Goal: Transaction & Acquisition: Purchase product/service

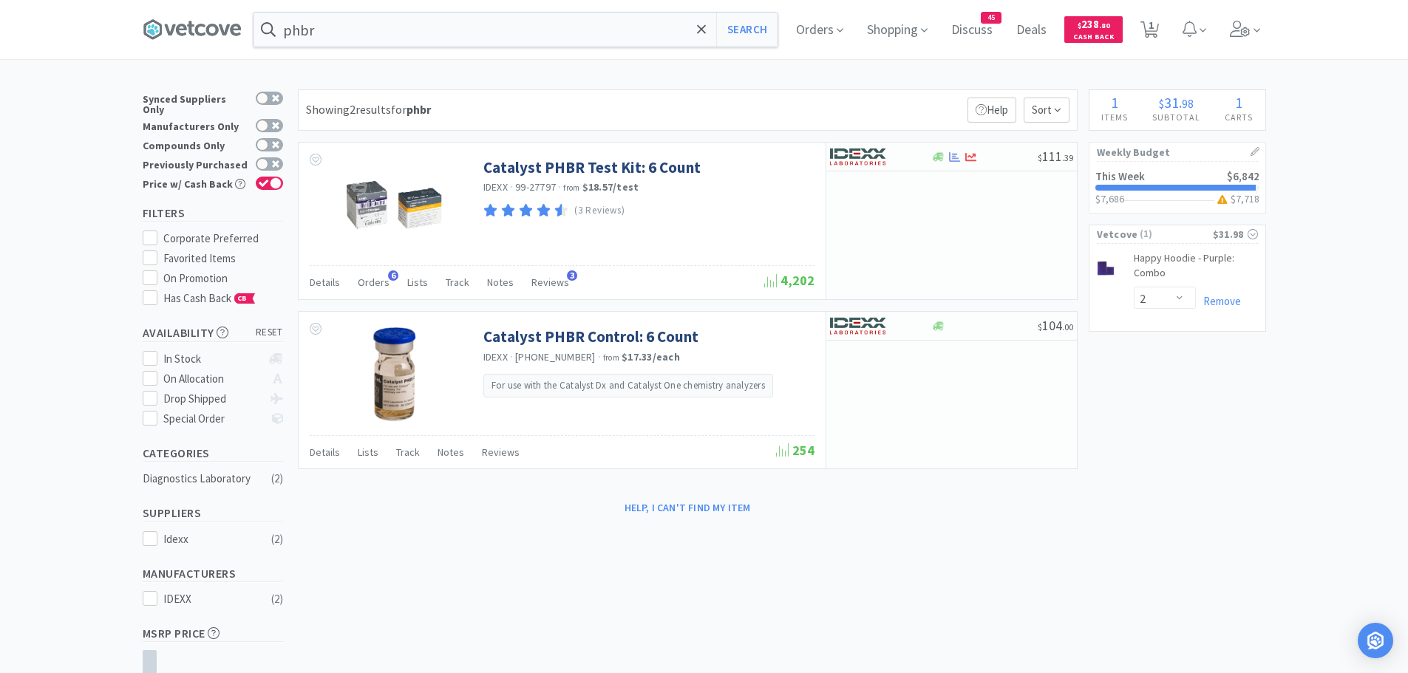
select select "2"
click at [334, 33] on input "phbr" at bounding box center [515, 30] width 524 height 34
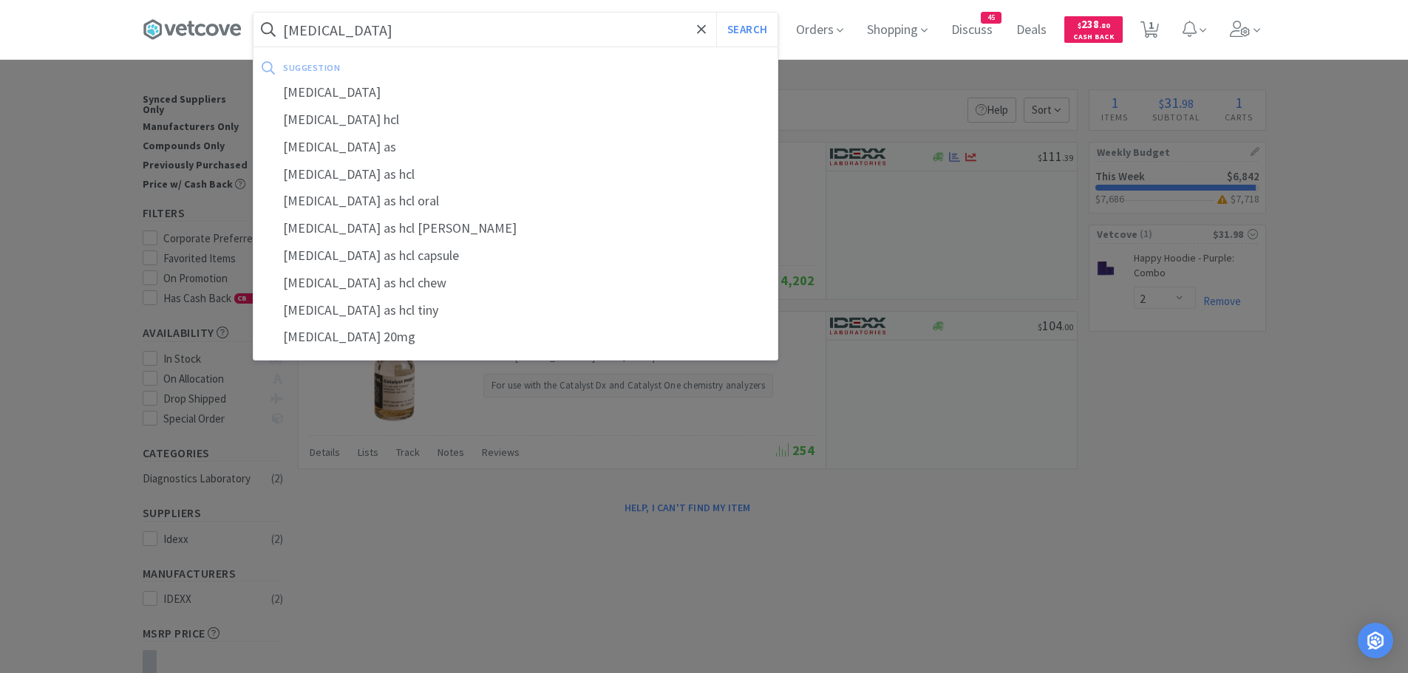
type input "[MEDICAL_DATA]"
click at [361, 31] on input "[MEDICAL_DATA]" at bounding box center [515, 30] width 524 height 34
click at [716, 13] on button "Search" at bounding box center [746, 30] width 61 height 34
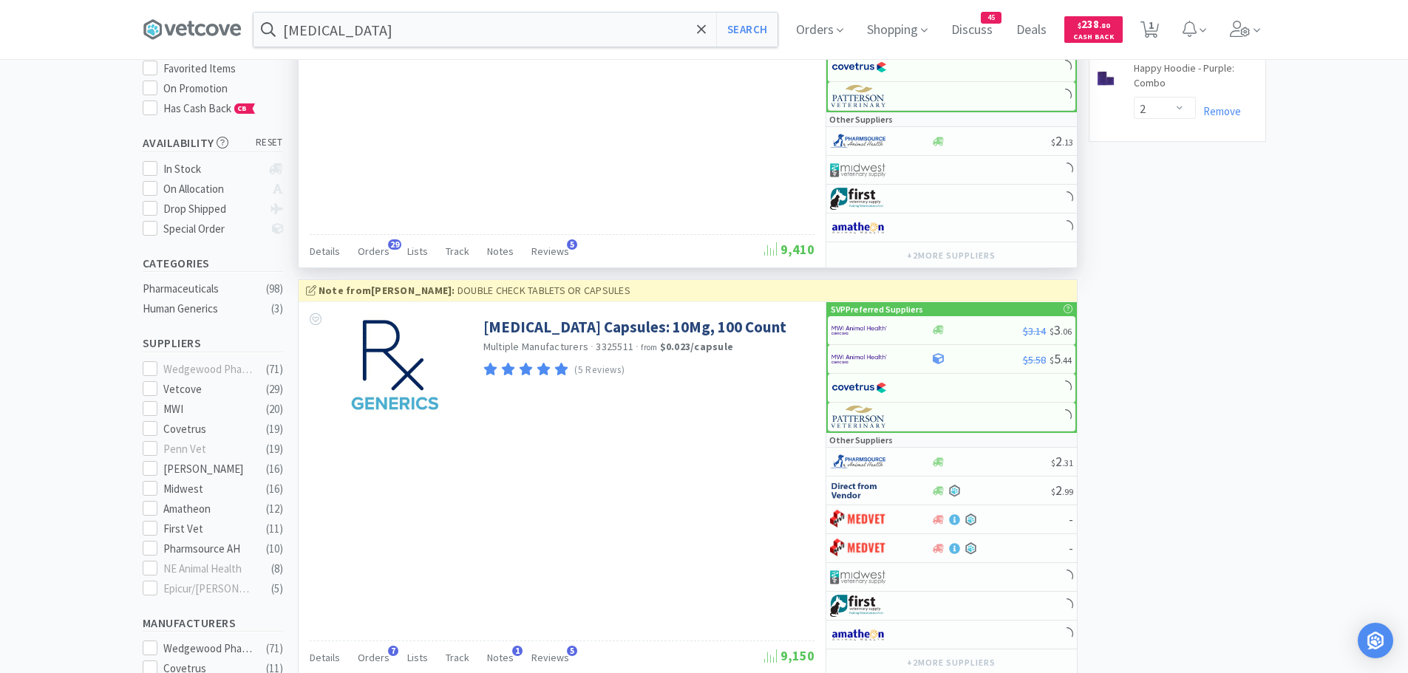
scroll to position [74, 0]
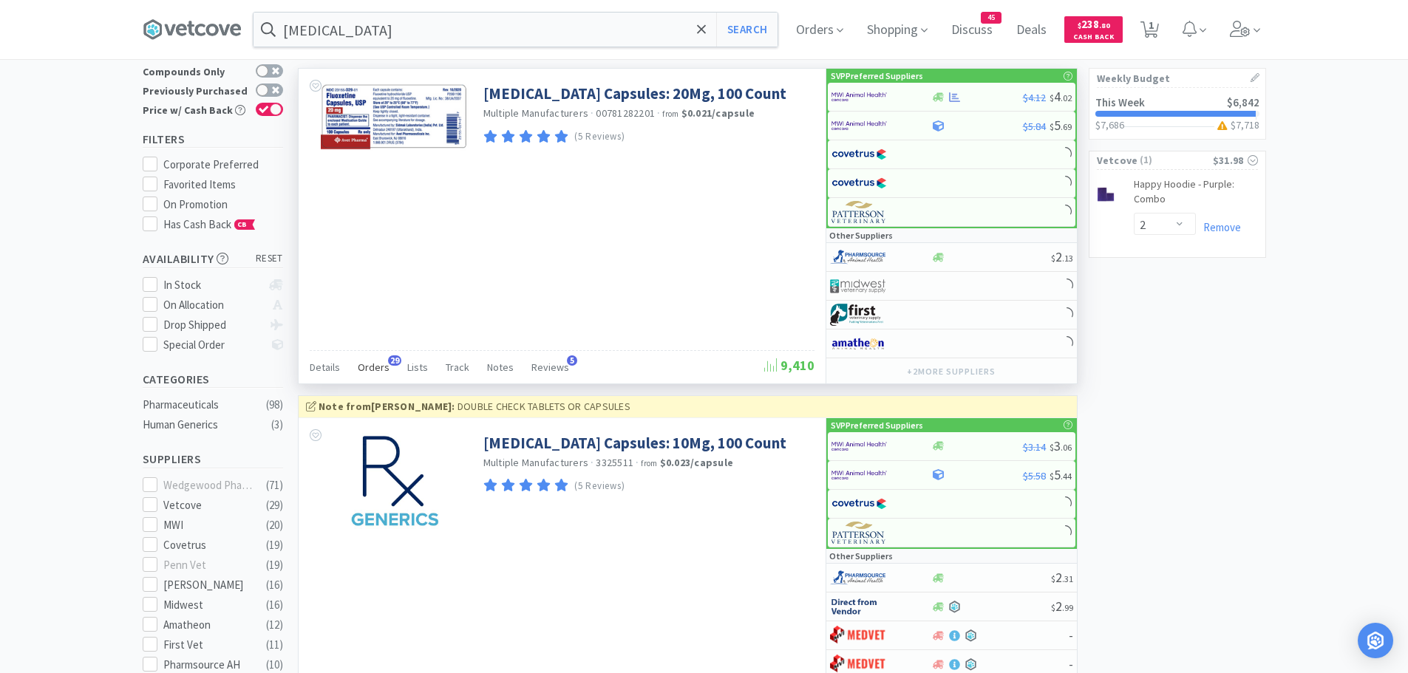
click at [376, 361] on span "Orders" at bounding box center [374, 367] width 32 height 13
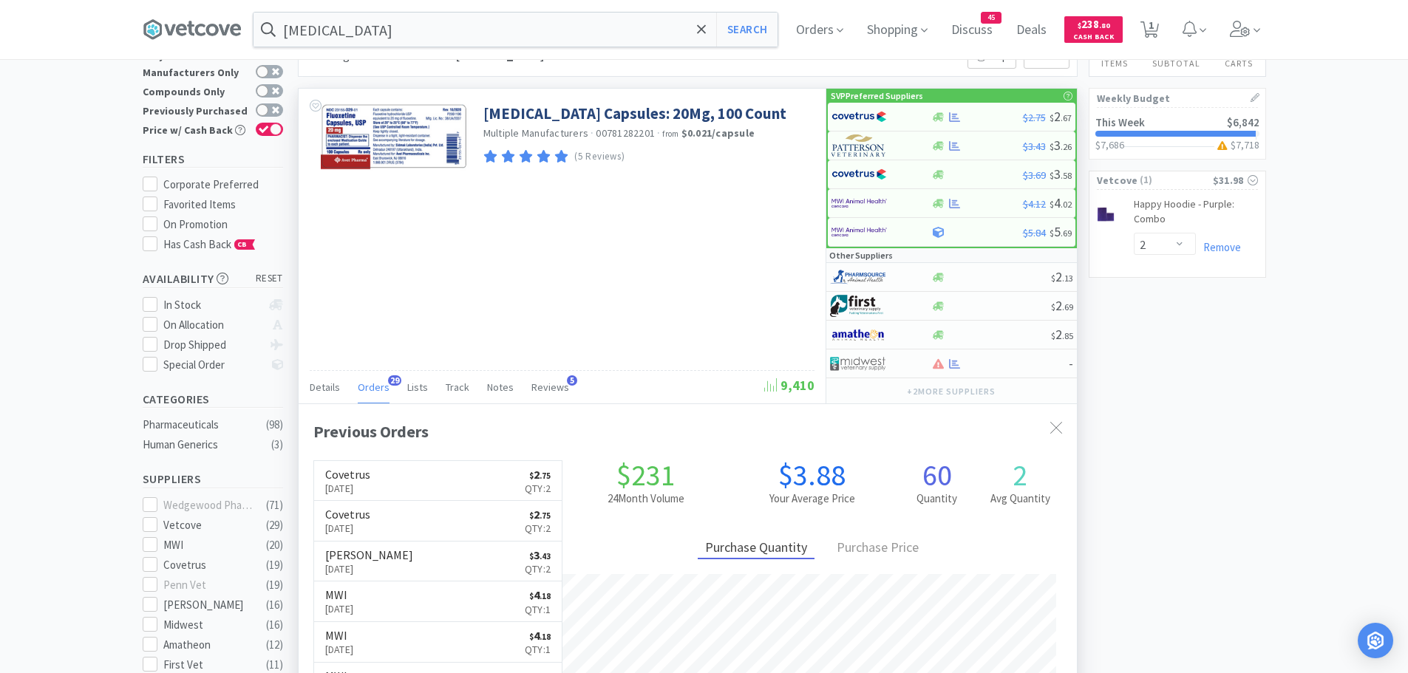
scroll to position [0, 0]
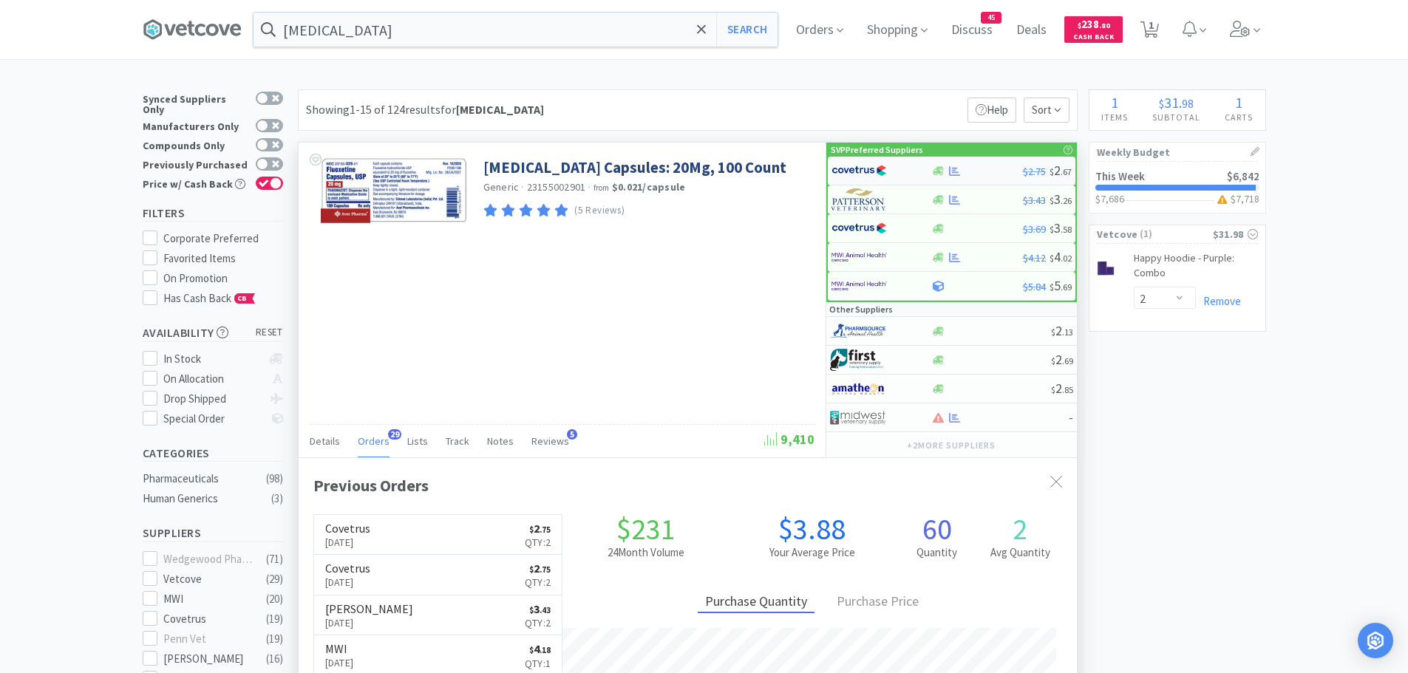
click at [868, 168] on img at bounding box center [858, 171] width 55 height 22
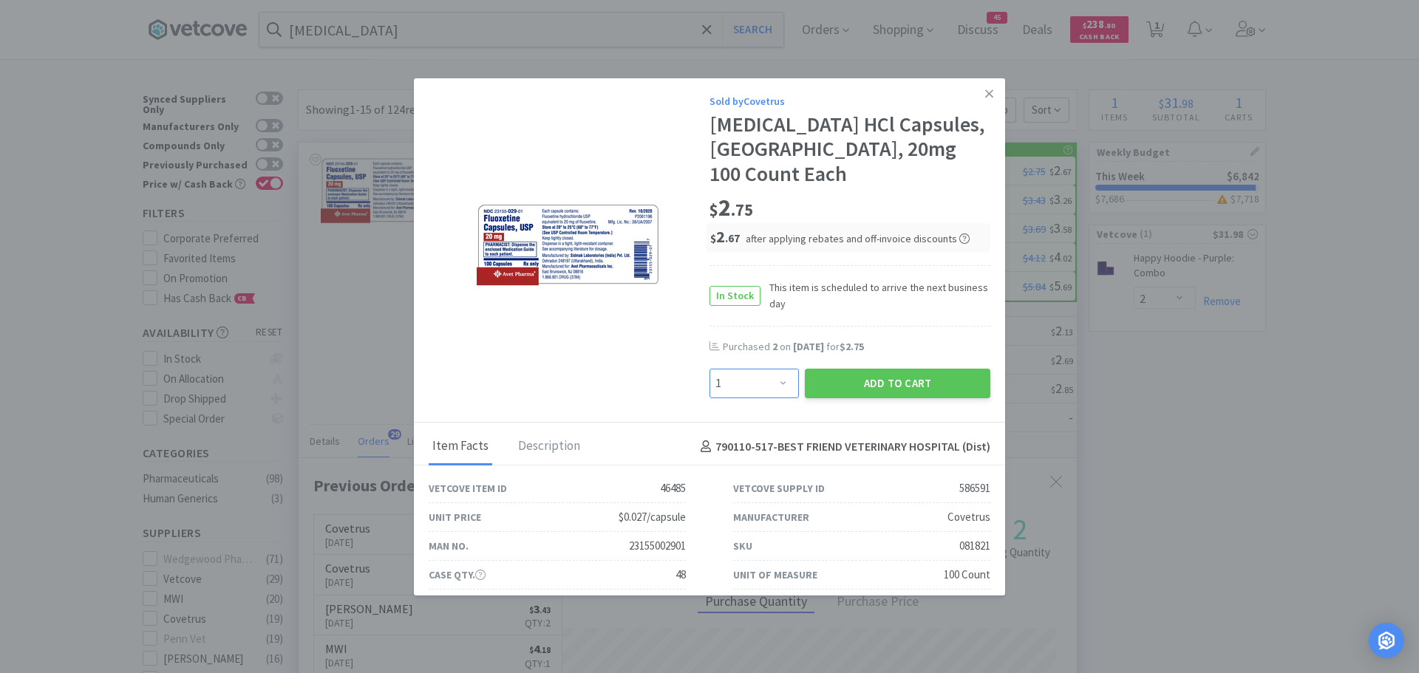
click at [751, 369] on select "Enter Quantity 1 2 3 4 5 6 7 8 9 10 11 12 13 14 15 16 17 18 19 20 Enter Quantity" at bounding box center [753, 384] width 89 height 30
select select "2"
click at [709, 369] on select "Enter Quantity 1 2 3 4 5 6 7 8 9 10 11 12 13 14 15 16 17 18 19 20 Enter Quantity" at bounding box center [753, 384] width 89 height 30
click at [833, 369] on button "Add to Cart" at bounding box center [897, 384] width 185 height 30
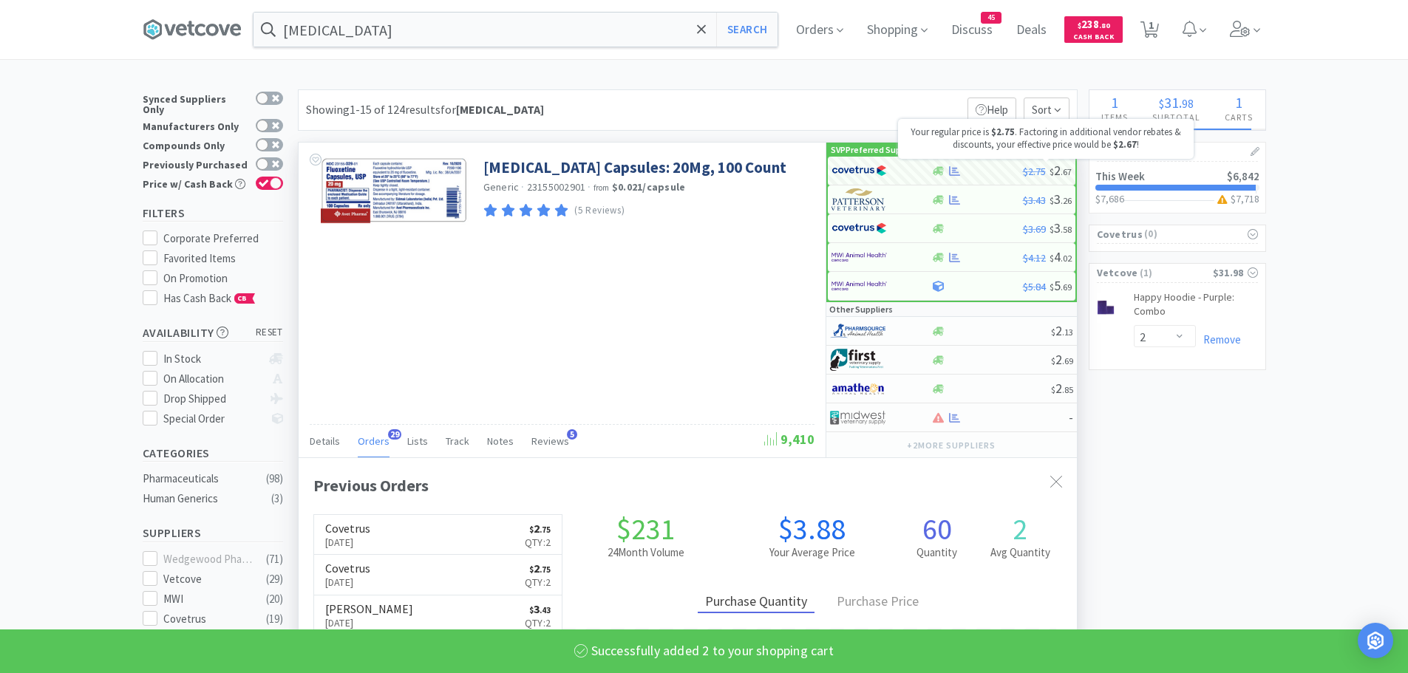
select select "2"
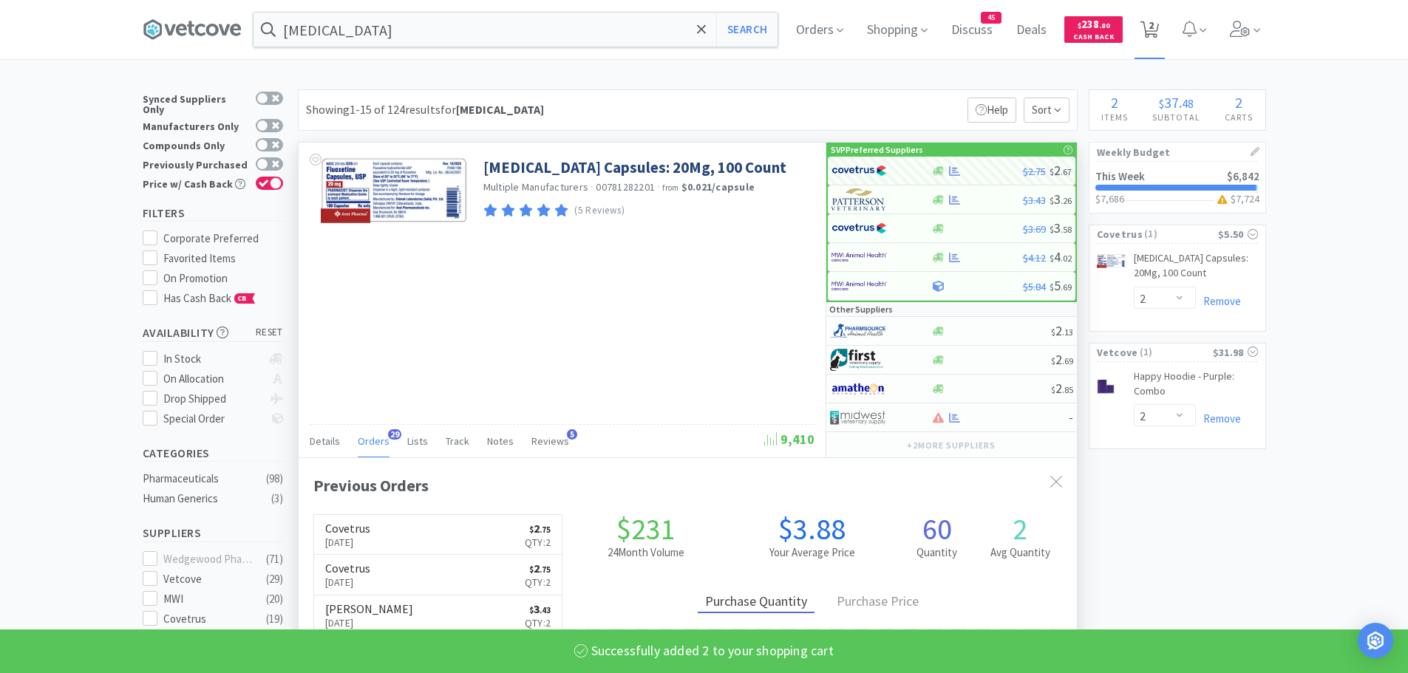
click at [1154, 27] on span "2" at bounding box center [1150, 25] width 5 height 59
select select "2"
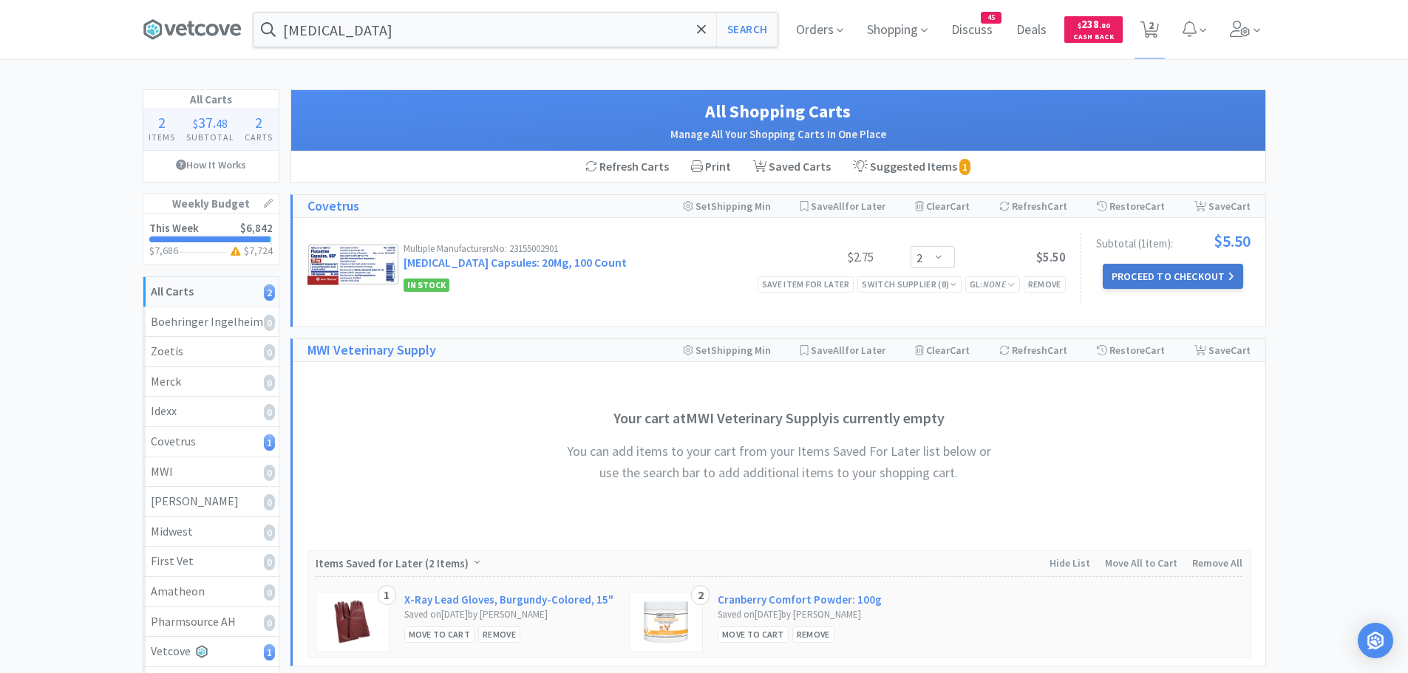
click at [1180, 279] on button "Proceed to Checkout" at bounding box center [1173, 276] width 140 height 25
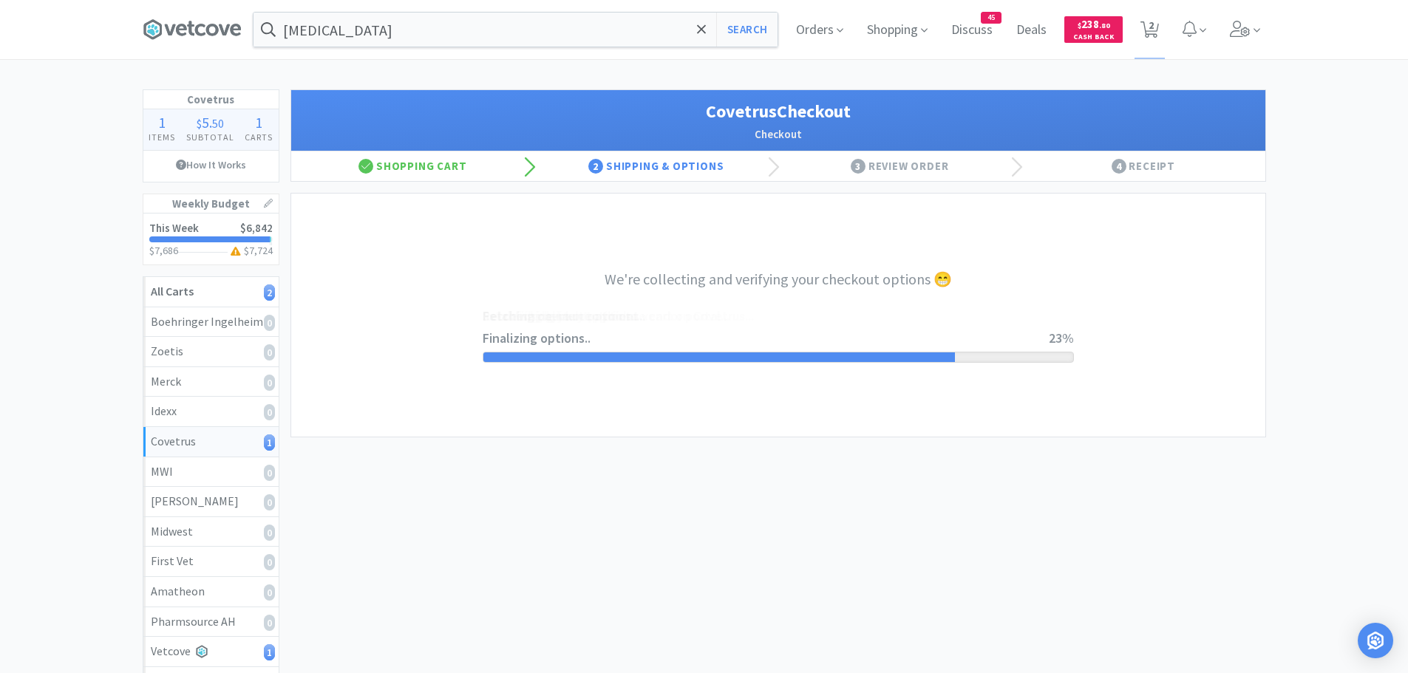
select select "ACCOUNT"
select select "cvt-standard-net"
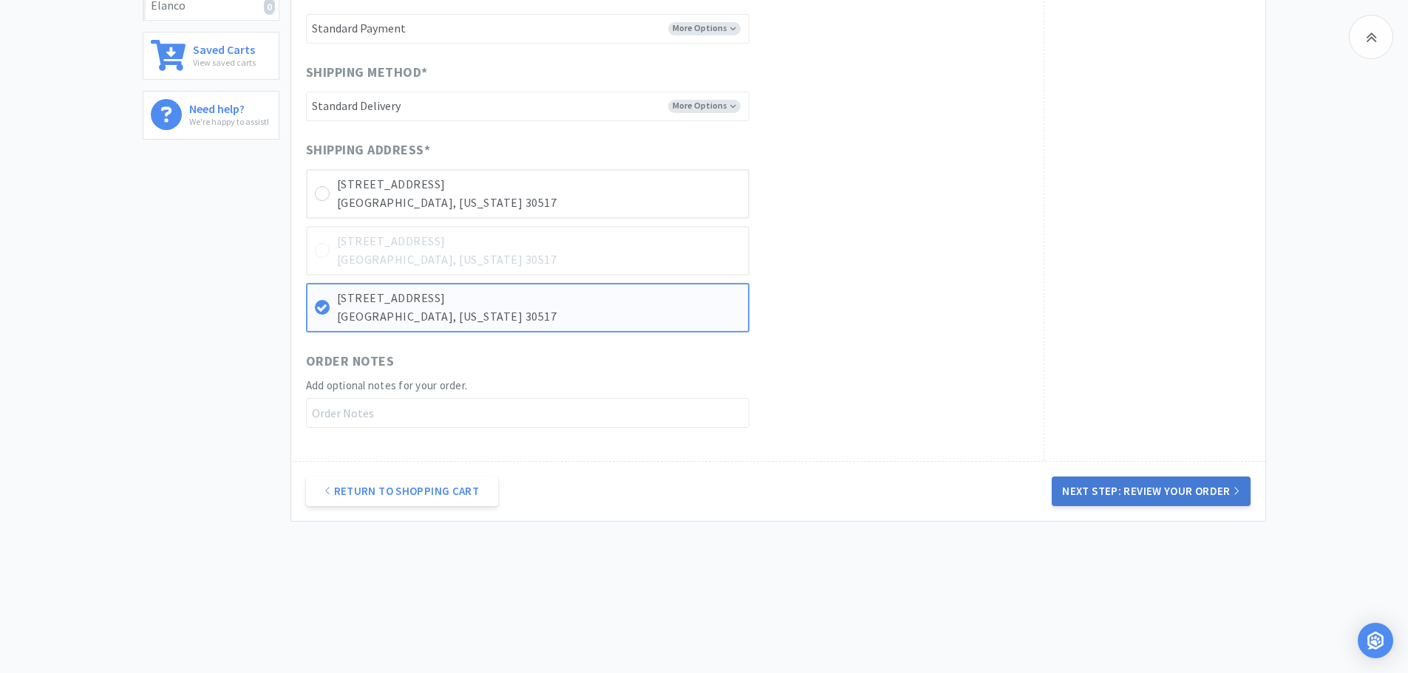
click at [1092, 494] on button "Next Step: Review Your Order" at bounding box center [1151, 492] width 198 height 30
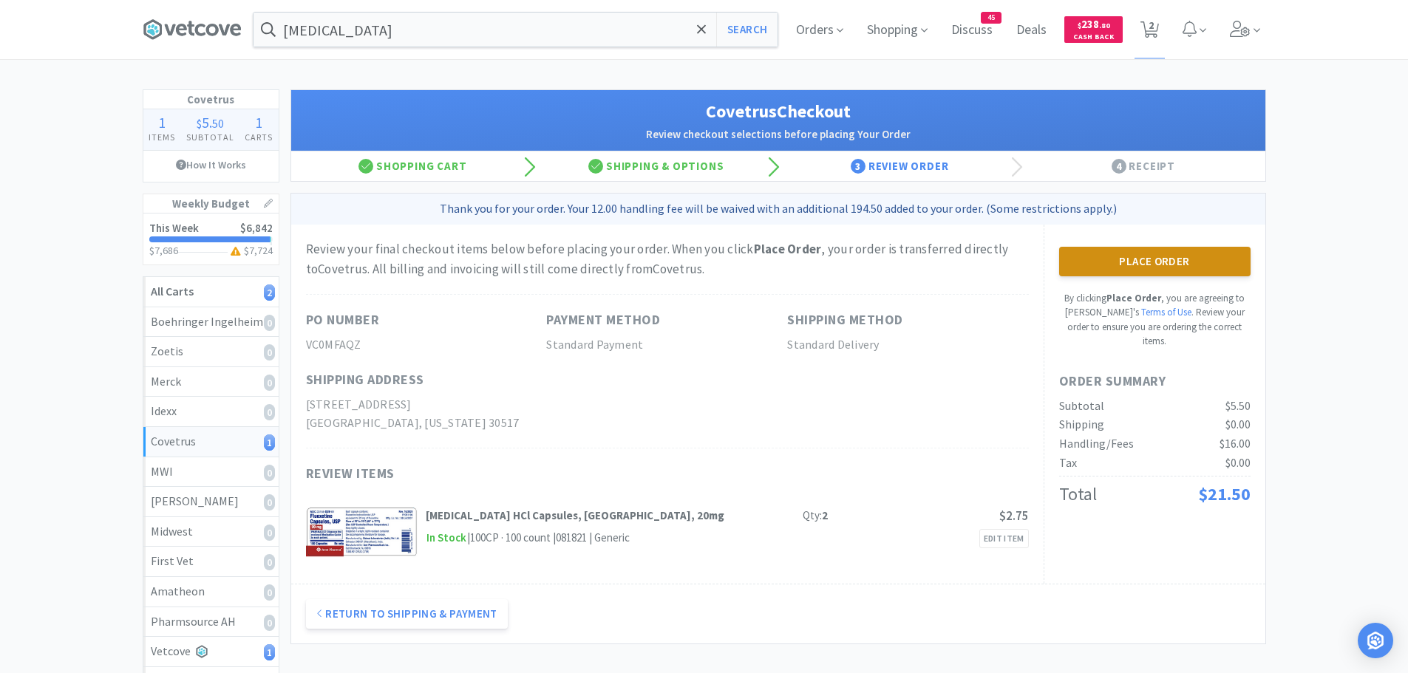
click at [1119, 256] on button "Place Order" at bounding box center [1154, 262] width 191 height 30
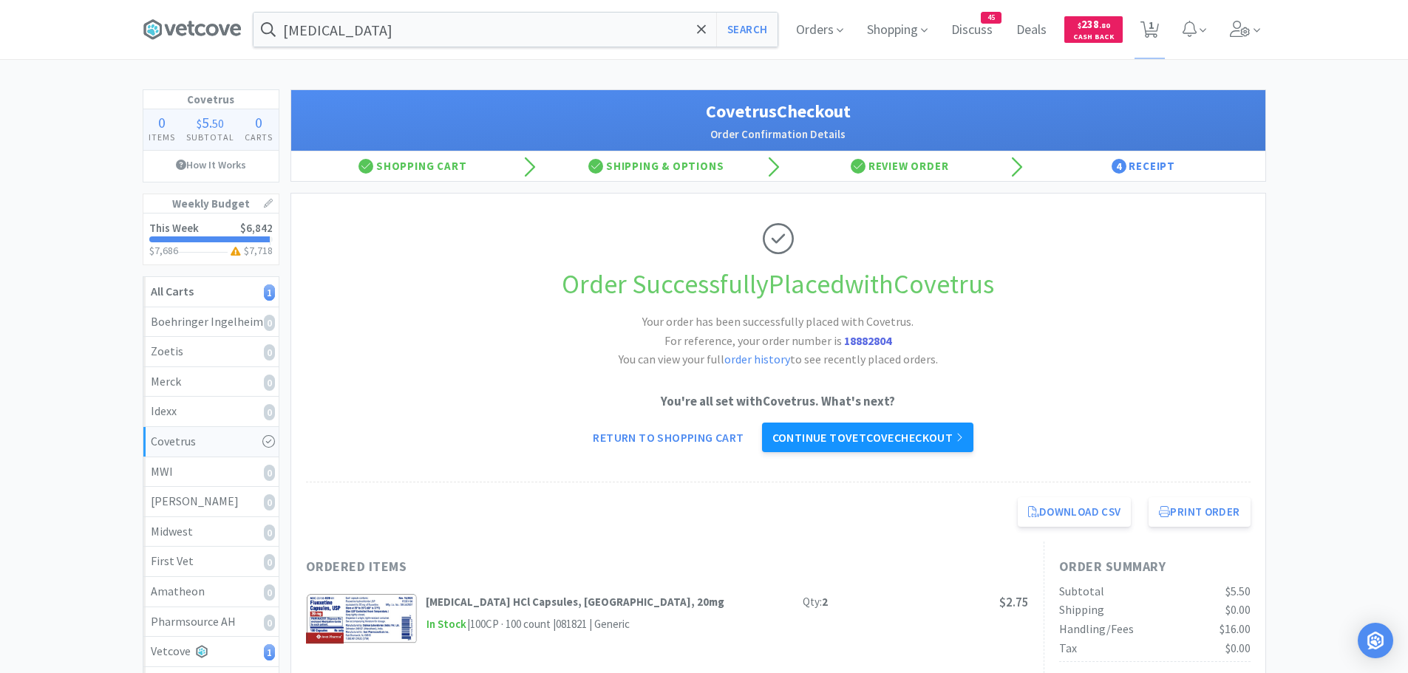
click at [900, 429] on link "Continue to Vetcove checkout" at bounding box center [867, 438] width 211 height 30
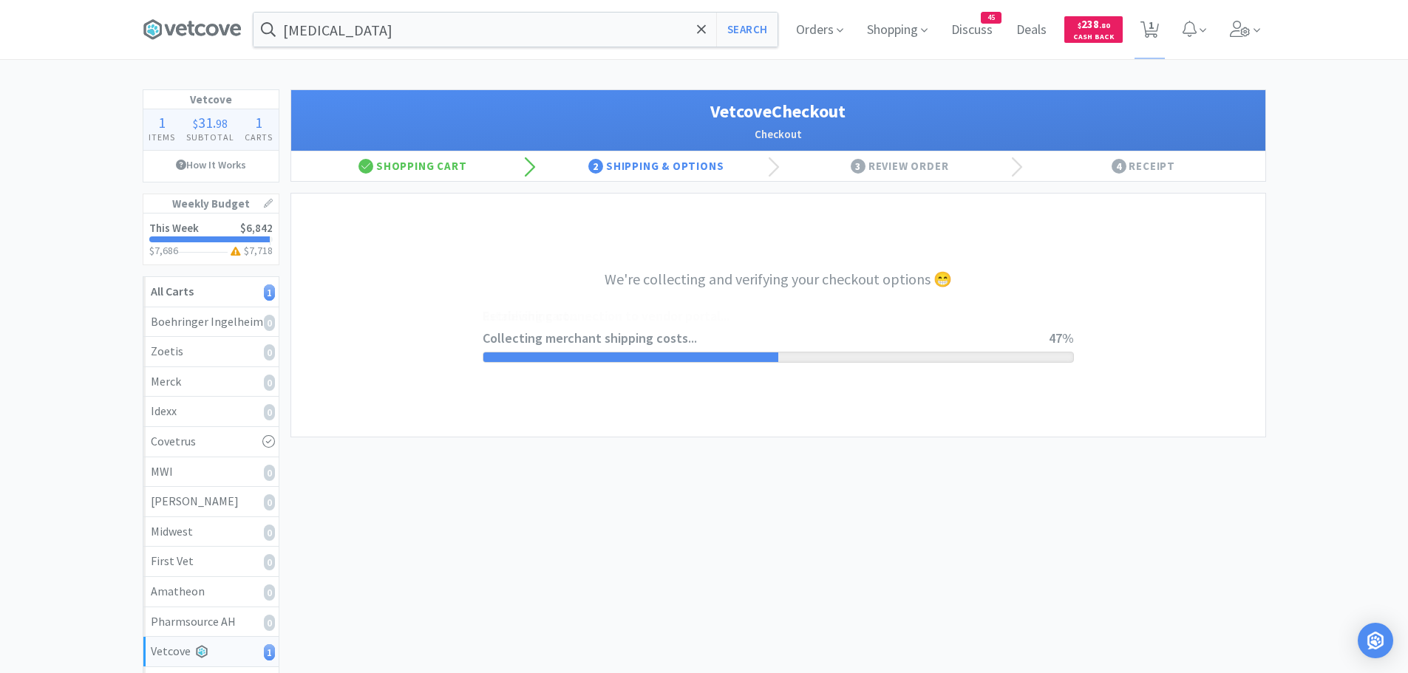
select select "1994"
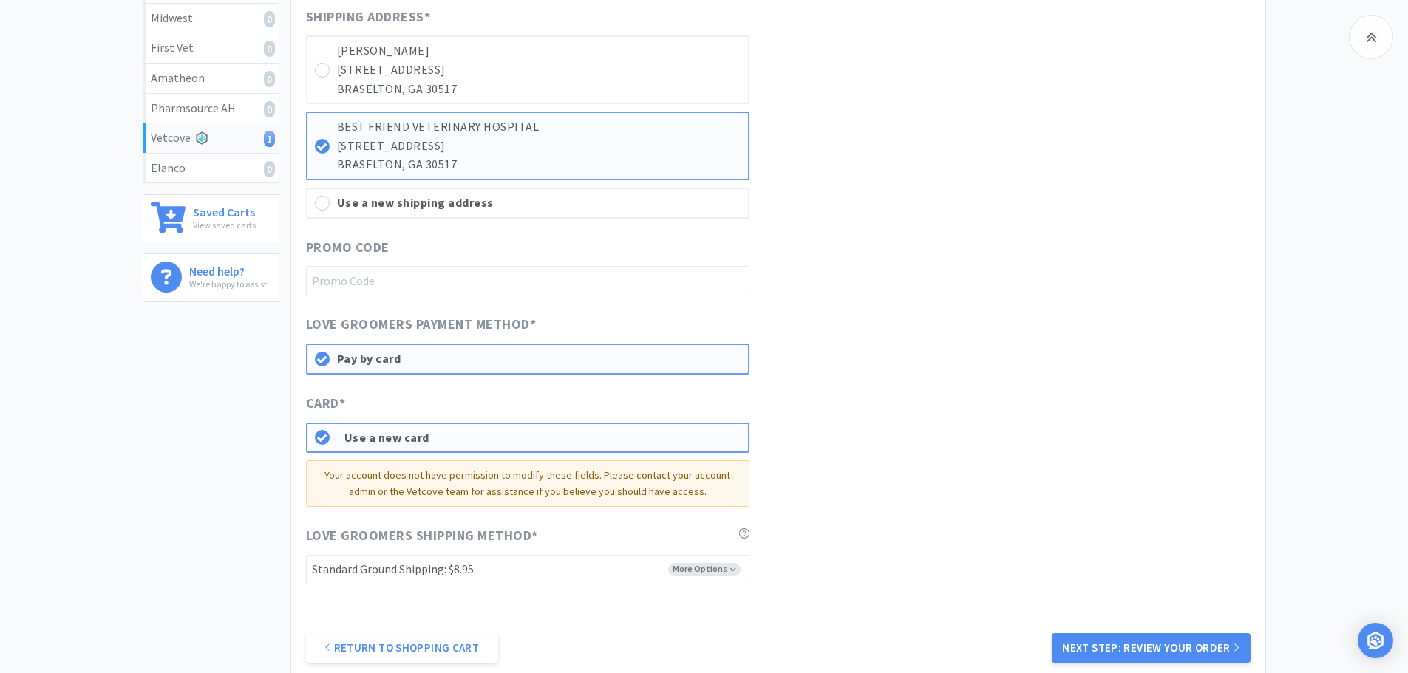
scroll to position [670, 0]
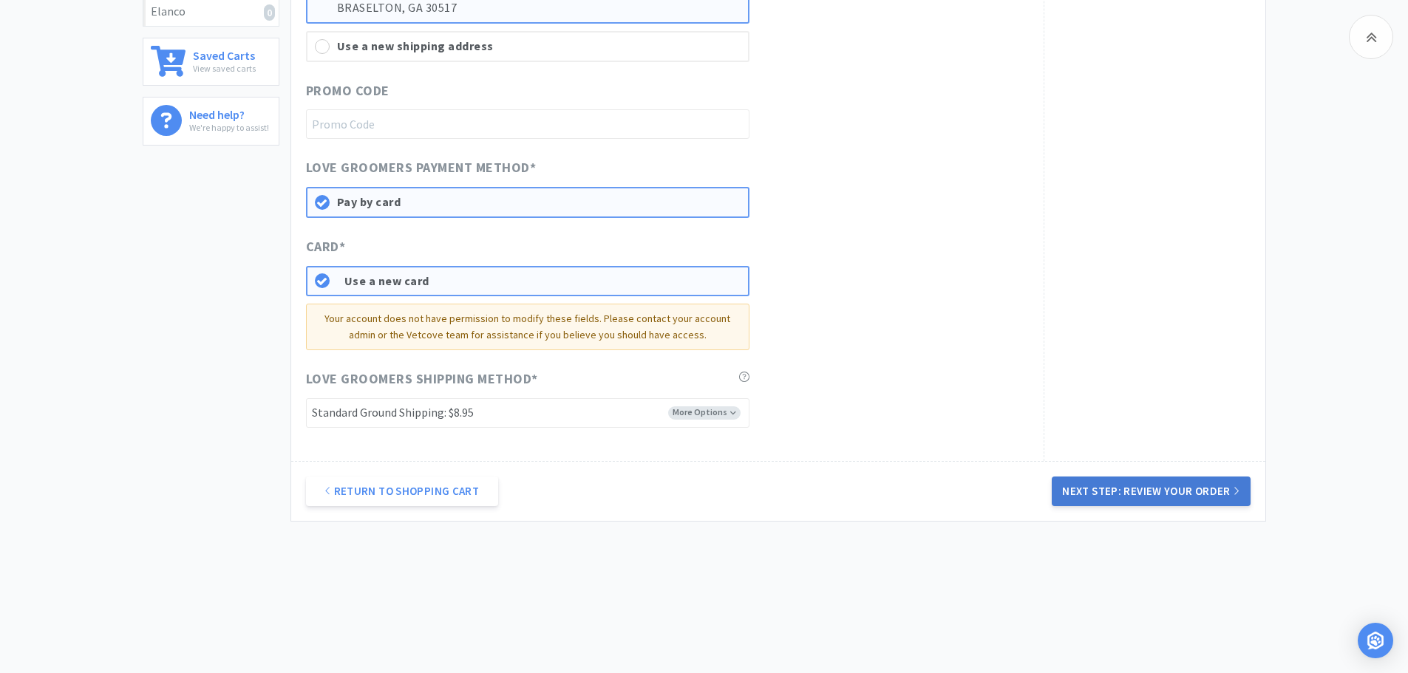
click at [1140, 487] on button "Next Step: Review Your Order" at bounding box center [1151, 492] width 198 height 30
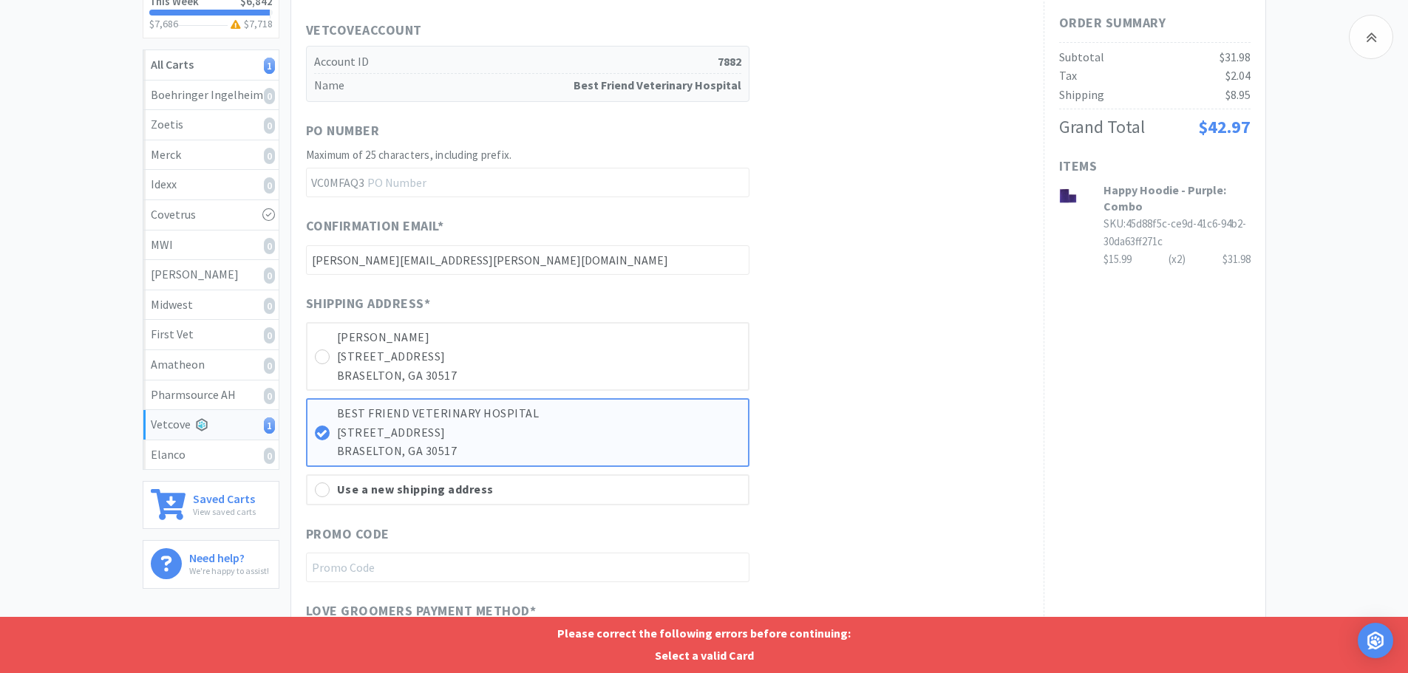
scroll to position [0, 0]
